Goal: Register for event/course

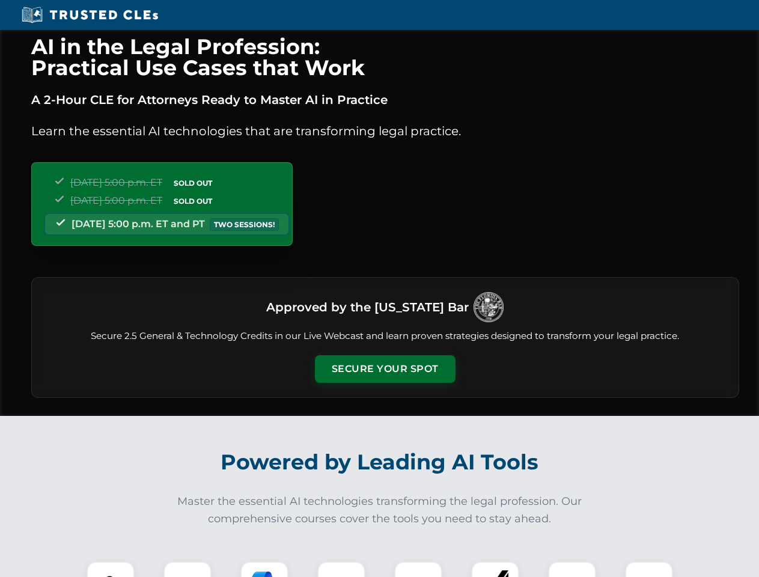
click at [384, 369] on button "Secure Your Spot" at bounding box center [385, 369] width 141 height 28
click at [111, 569] on img at bounding box center [110, 585] width 35 height 35
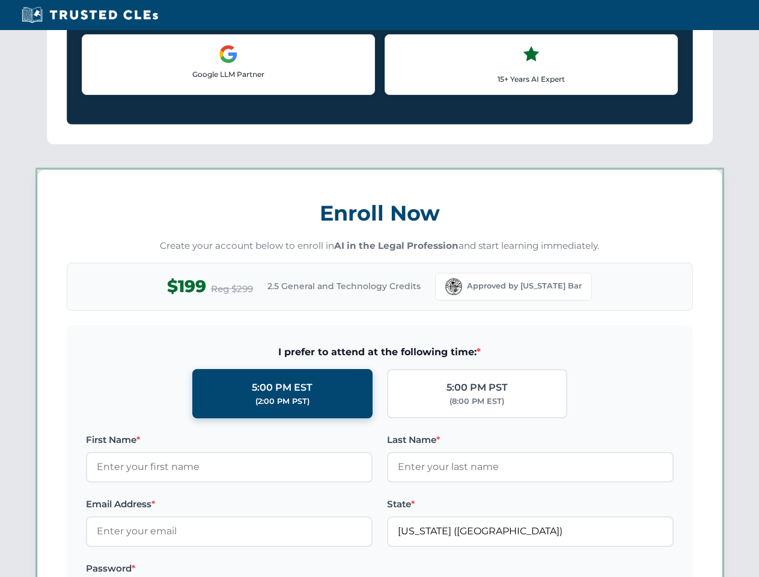
click at [264, 569] on label "Password *" at bounding box center [229, 568] width 286 height 14
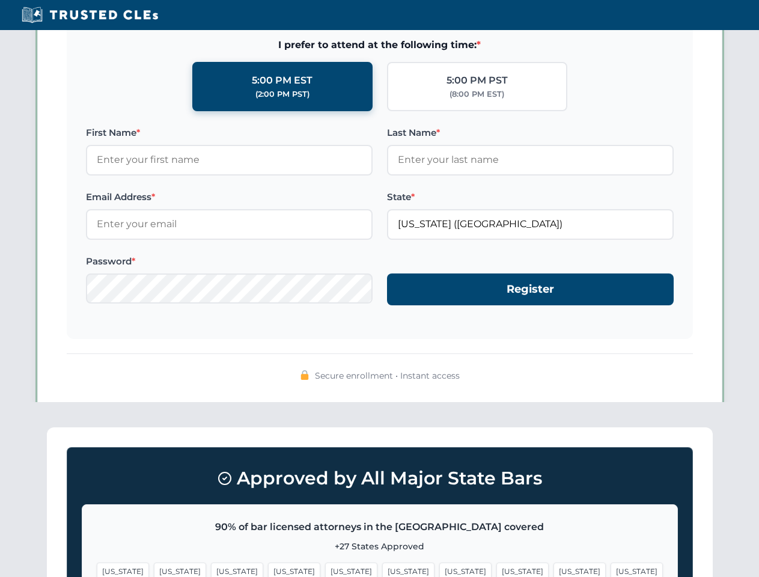
click at [553, 569] on span "[US_STATE]" at bounding box center [579, 570] width 52 height 17
